Goal: Task Accomplishment & Management: Complete application form

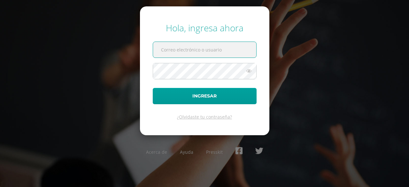
paste input "[EMAIL_ADDRESS][DOMAIN_NAME]"
type input "[EMAIL_ADDRESS][DOMAIN_NAME]"
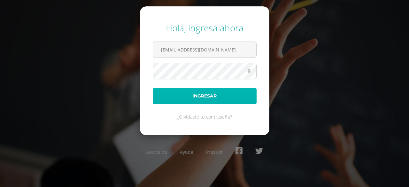
click at [200, 91] on button "Ingresar" at bounding box center [205, 96] width 104 height 16
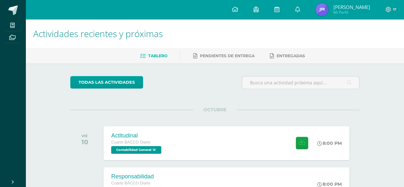
click at [346, 10] on span "Mi Perfil" at bounding box center [351, 12] width 37 height 5
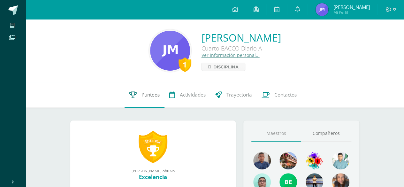
click at [147, 98] on span "Punteos" at bounding box center [150, 94] width 18 height 7
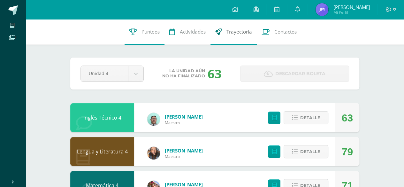
click at [233, 31] on span "Trayectoria" at bounding box center [239, 31] width 26 height 7
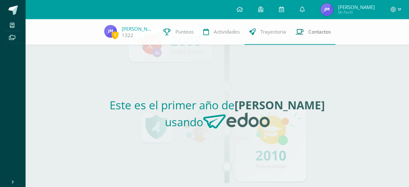
click at [315, 34] on span "Contactos" at bounding box center [319, 31] width 22 height 7
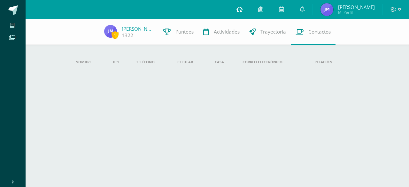
click at [243, 11] on icon at bounding box center [239, 9] width 6 height 6
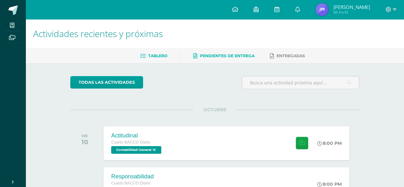
click at [234, 57] on span "Pendientes de entrega" at bounding box center [227, 55] width 55 height 5
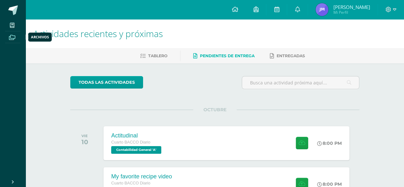
click at [12, 36] on icon at bounding box center [12, 37] width 6 height 5
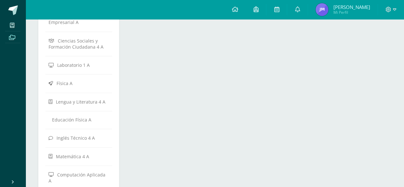
scroll to position [158, 0]
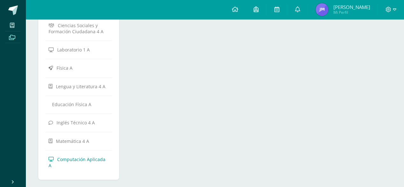
click at [87, 156] on span "Computación Aplicada A" at bounding box center [77, 162] width 57 height 12
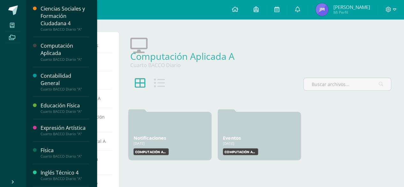
click at [12, 21] on span at bounding box center [12, 25] width 14 height 9
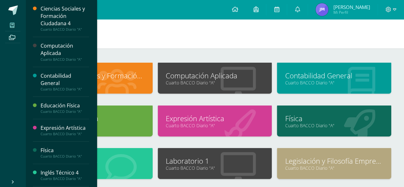
click at [212, 77] on link "Computación Aplicada" at bounding box center [215, 76] width 98 height 10
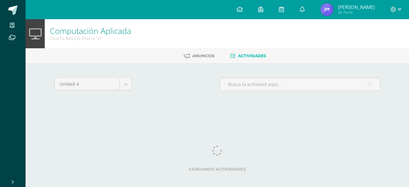
click at [212, 78] on div "Unidad 4 Unidad 1 Unidad 2 Unidad 3 Unidad 4" at bounding box center [217, 87] width 331 height 18
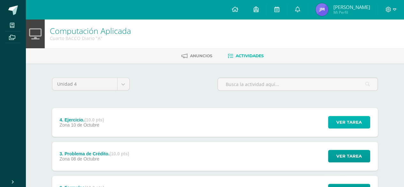
click at [359, 122] on span "Ver tarea" at bounding box center [349, 122] width 26 height 12
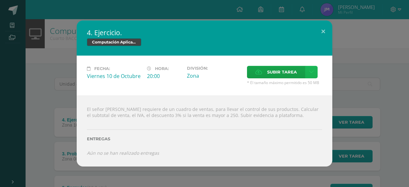
click at [305, 73] on link at bounding box center [311, 72] width 12 height 12
click at [282, 85] on span "Subir enlace" at bounding box center [283, 86] width 27 height 6
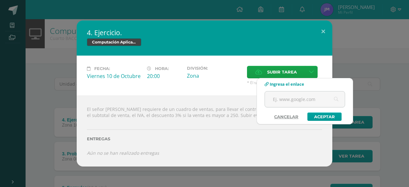
click at [284, 118] on link "Cancelar" at bounding box center [286, 116] width 37 height 8
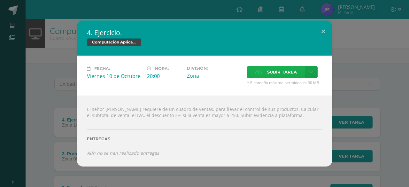
click at [258, 71] on icon at bounding box center [258, 72] width 7 height 4
click at [0, 0] on input "Subir tarea" at bounding box center [0, 0] width 0 height 0
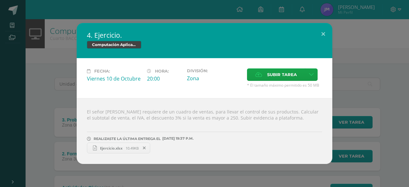
click at [115, 146] on span "Ejercicio.xlsx" at bounding box center [111, 148] width 29 height 5
click at [108, 148] on span "Ejercicio.xlsx" at bounding box center [111, 148] width 29 height 5
click at [322, 35] on button at bounding box center [323, 34] width 18 height 22
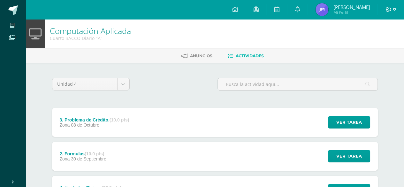
click at [394, 8] on icon at bounding box center [395, 10] width 4 height 6
click at [359, 46] on link "Cerrar sesión" at bounding box center [370, 43] width 50 height 9
